Goal: Task Accomplishment & Management: Use online tool/utility

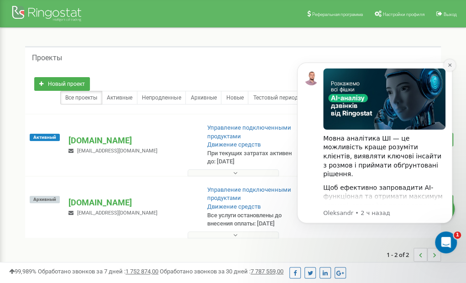
click at [448, 65] on icon "Dismiss notification" at bounding box center [449, 64] width 5 height 5
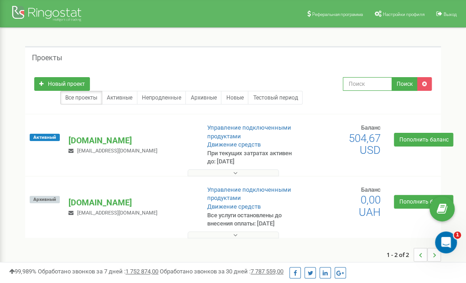
click at [351, 85] on input "text" at bounding box center [367, 84] width 49 height 14
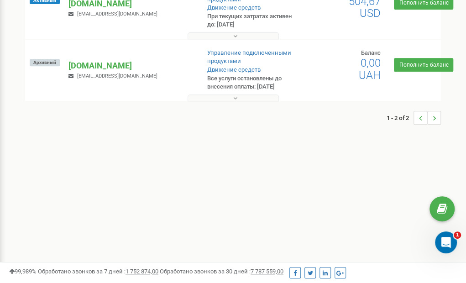
scroll to position [182, 0]
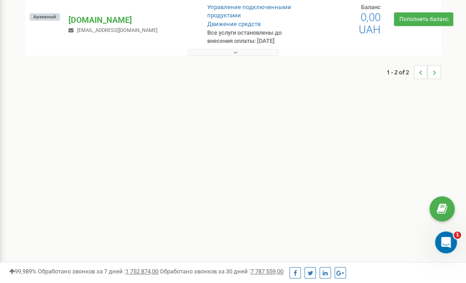
click at [431, 73] on li "..." at bounding box center [434, 72] width 14 height 14
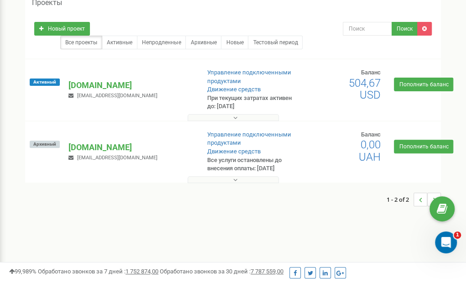
scroll to position [46, 0]
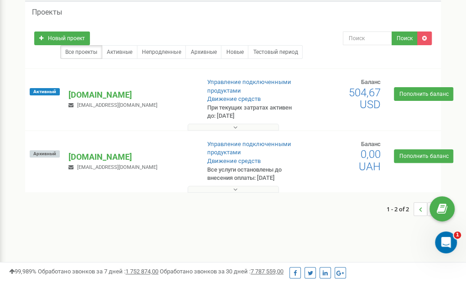
click at [417, 208] on li "..." at bounding box center [420, 209] width 14 height 14
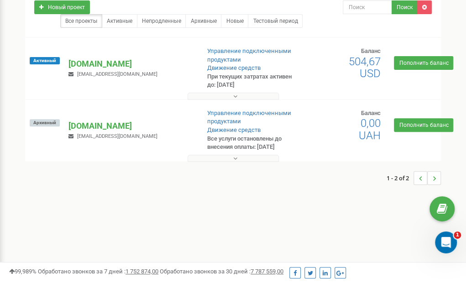
scroll to position [91, 0]
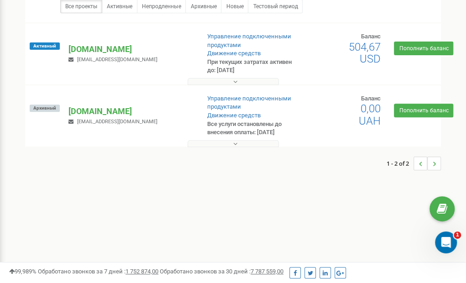
click at [420, 161] on icon "..." at bounding box center [420, 164] width 3 height 14
click at [434, 162] on use "..." at bounding box center [433, 163] width 3 height 5
click at [444, 239] on icon "Открыть службу сообщений Intercom" at bounding box center [444, 240] width 6 height 7
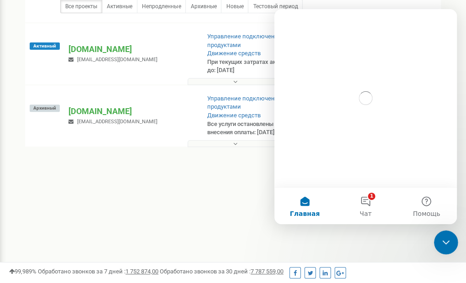
scroll to position [0, 0]
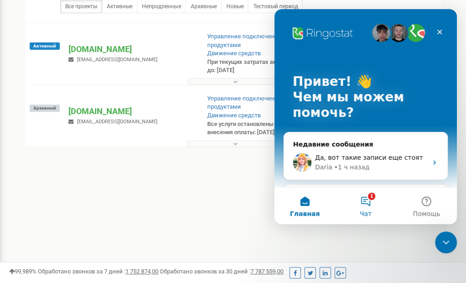
click at [372, 204] on button "1 Чат" at bounding box center [365, 205] width 61 height 36
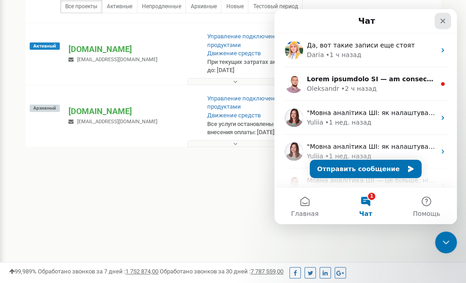
click at [441, 17] on icon "Закрыть" at bounding box center [442, 20] width 7 height 7
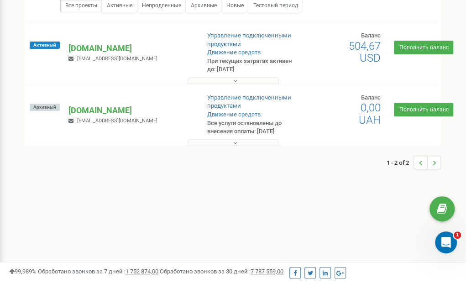
scroll to position [137, 0]
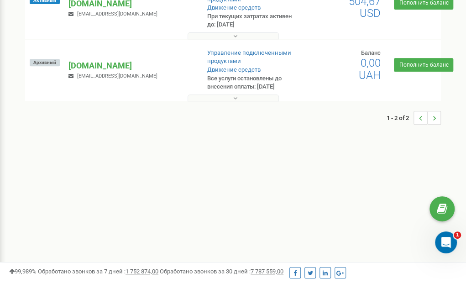
click at [432, 117] on icon "..." at bounding box center [433, 118] width 3 height 14
click at [422, 118] on li "..." at bounding box center [420, 118] width 14 height 14
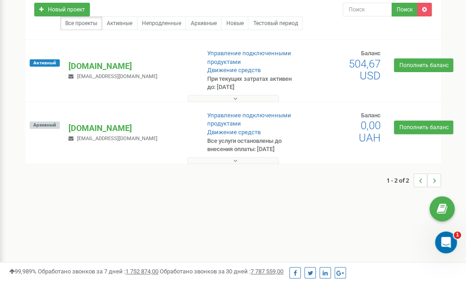
scroll to position [0, 0]
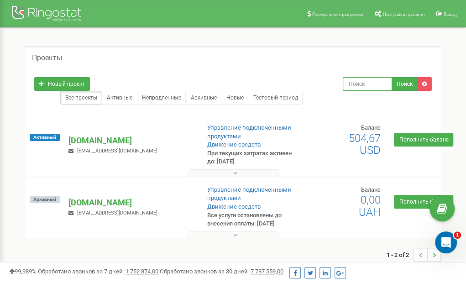
click at [369, 78] on input "text" at bounding box center [367, 84] width 49 height 14
type input "по номеру"
click at [408, 85] on button "Поиск" at bounding box center [404, 84] width 26 height 14
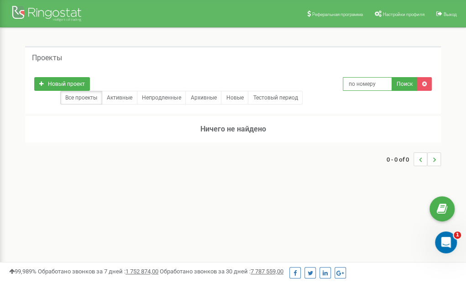
click at [383, 83] on input "по номеру" at bounding box center [367, 84] width 49 height 14
type input "п"
type input "0970290855"
click at [404, 83] on button "Поиск" at bounding box center [404, 84] width 26 height 14
click at [424, 81] on icon at bounding box center [424, 83] width 5 height 5
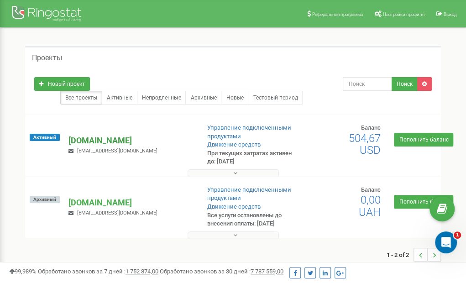
click at [106, 137] on p "[DOMAIN_NAME]" at bounding box center [129, 141] width 123 height 12
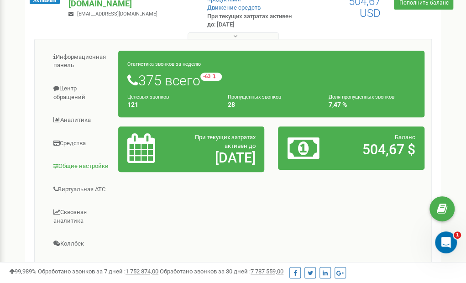
scroll to position [137, 0]
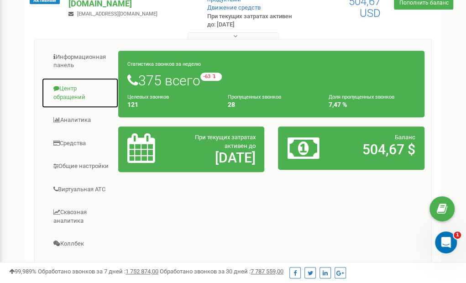
click at [70, 84] on link "Центр обращений" at bounding box center [80, 93] width 77 height 31
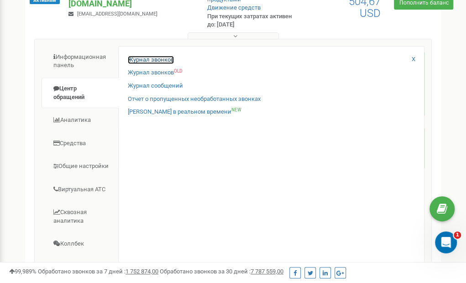
click at [157, 56] on link "Журнал звонков" at bounding box center [151, 60] width 46 height 9
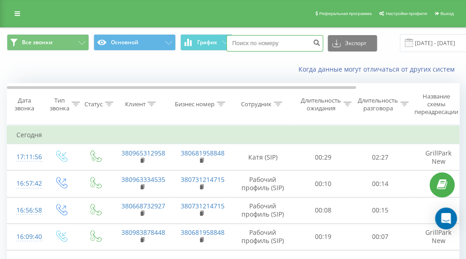
click at [262, 46] on input at bounding box center [274, 43] width 97 height 16
type input "0970290855"
click at [316, 44] on icon "submit" at bounding box center [317, 41] width 8 height 5
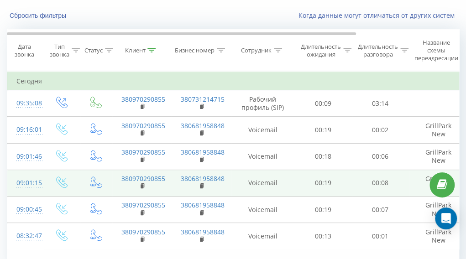
scroll to position [46, 0]
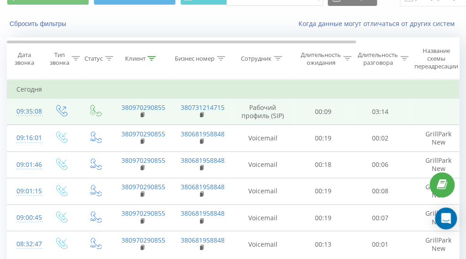
click at [165, 117] on td "380970290855" at bounding box center [141, 112] width 59 height 26
click at [185, 111] on td "380731214715" at bounding box center [200, 112] width 59 height 26
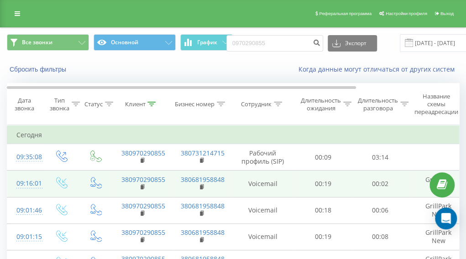
scroll to position [0, 0]
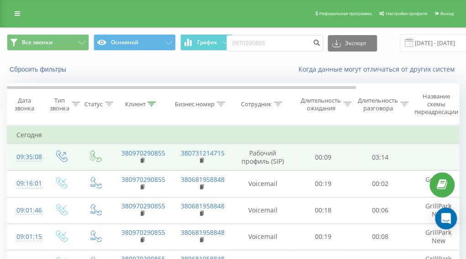
click at [351, 157] on td "00:09" at bounding box center [323, 157] width 57 height 26
click at [339, 153] on td "00:09" at bounding box center [323, 157] width 57 height 26
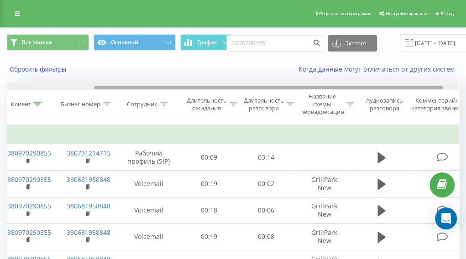
scroll to position [0, 113]
drag, startPoint x: 319, startPoint y: 88, endPoint x: 407, endPoint y: 83, distance: 87.7
click at [407, 83] on div at bounding box center [233, 86] width 452 height 7
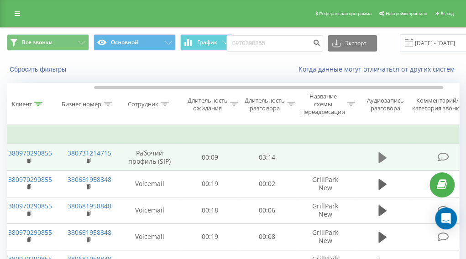
click at [385, 159] on icon at bounding box center [382, 157] width 8 height 13
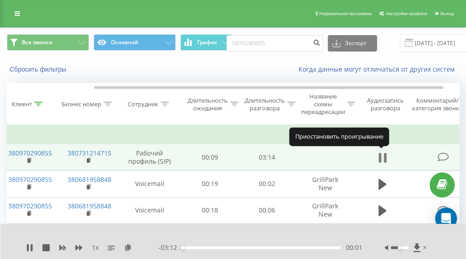
click at [383, 160] on icon at bounding box center [382, 157] width 8 height 13
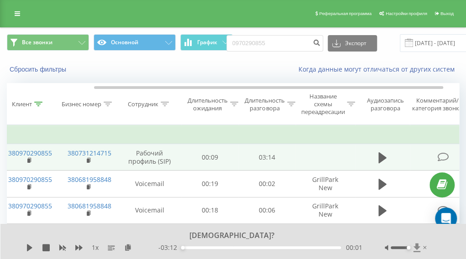
drag, startPoint x: 399, startPoint y: 248, endPoint x: 418, endPoint y: 247, distance: 19.2
click at [418, 247] on div at bounding box center [407, 247] width 44 height 9
click at [260, 238] on div "[DEMOGRAPHIC_DATA]?" at bounding box center [227, 236] width 322 height 10
click at [379, 156] on icon at bounding box center [382, 157] width 8 height 11
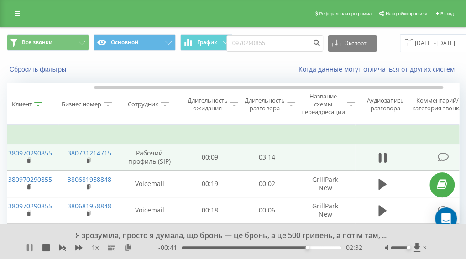
click at [33, 248] on icon at bounding box center [29, 247] width 7 height 7
